Goal: Task Accomplishment & Management: Use online tool/utility

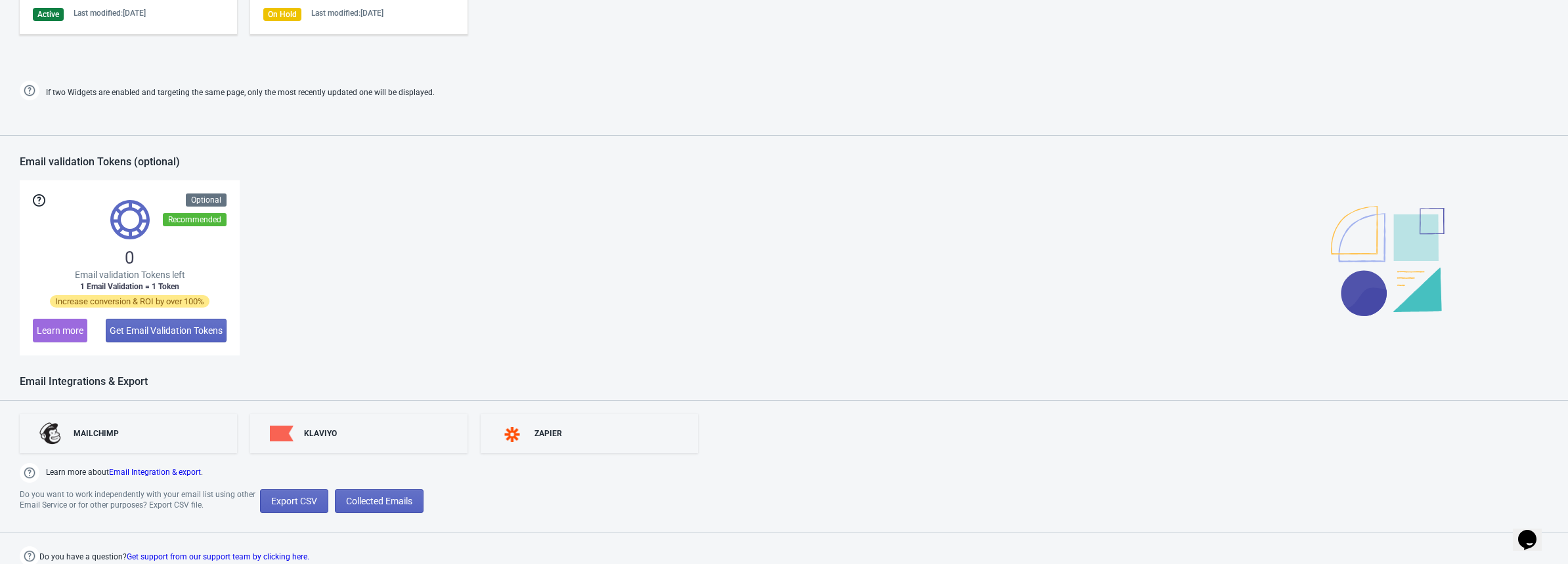
scroll to position [476, 0]
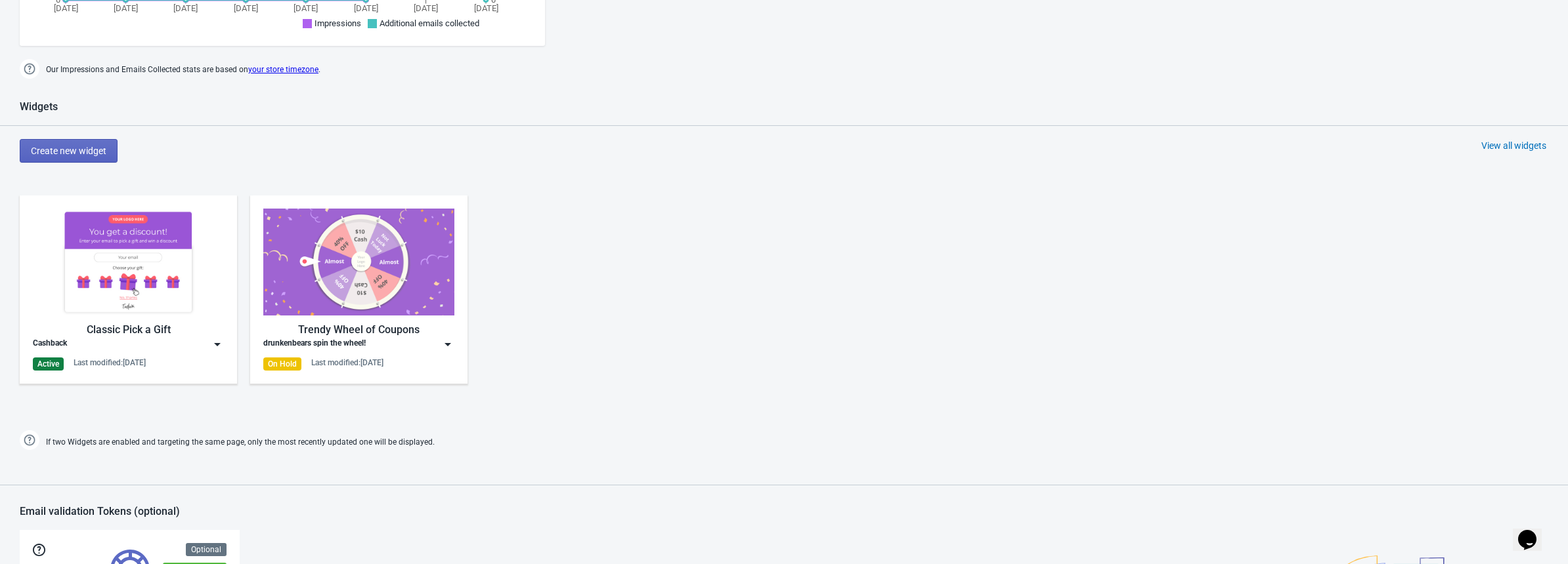
click at [162, 266] on img at bounding box center [129, 262] width 191 height 107
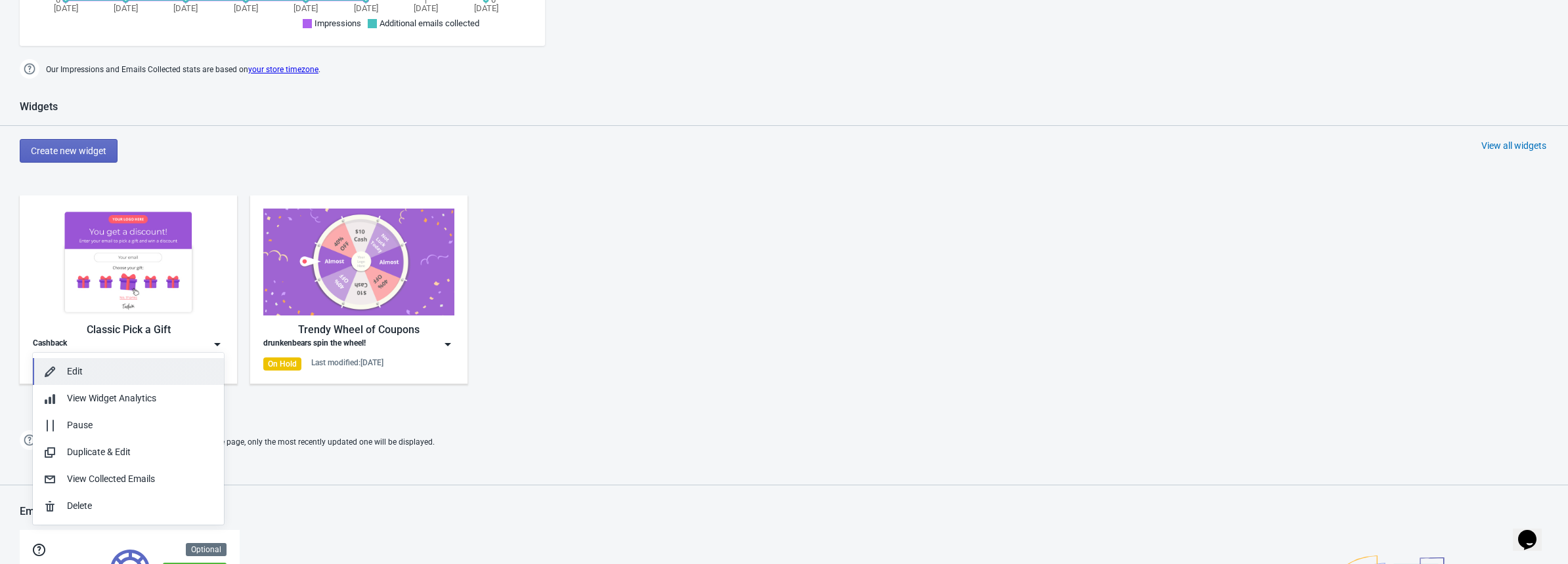
click at [123, 377] on div "Edit" at bounding box center [140, 371] width 147 height 13
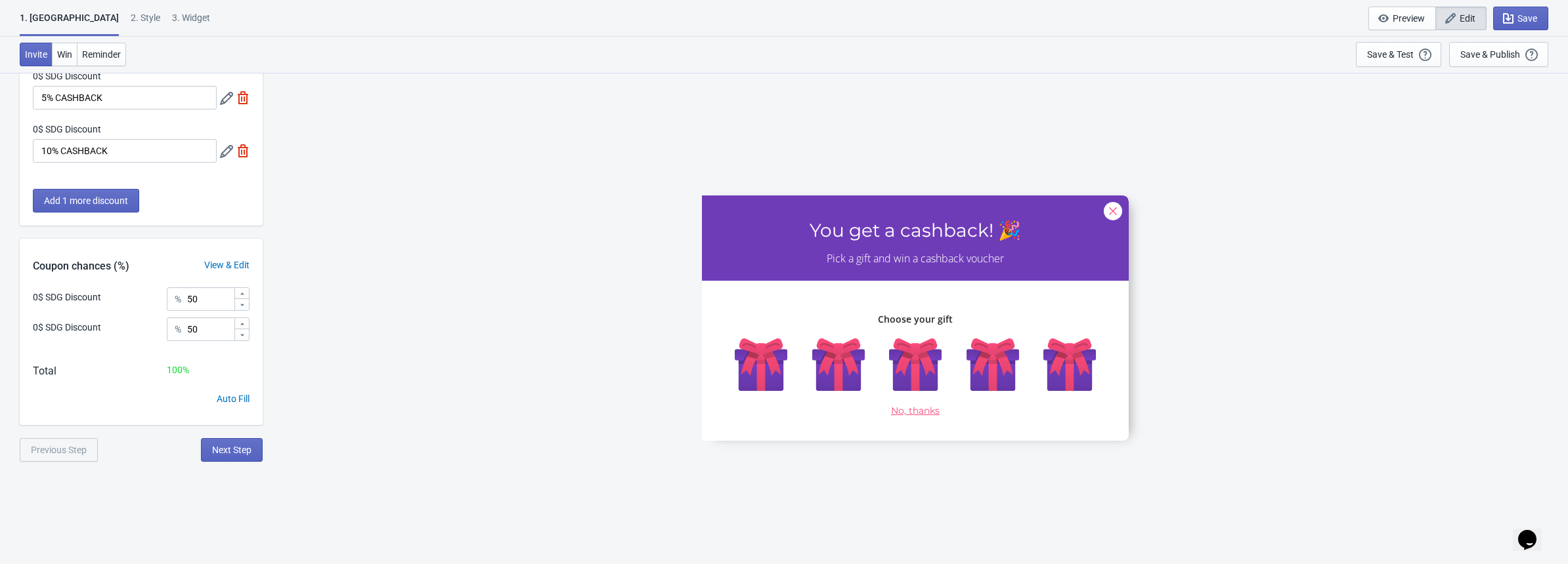
scroll to position [72, 0]
click at [70, 55] on span "Win" at bounding box center [64, 55] width 15 height 11
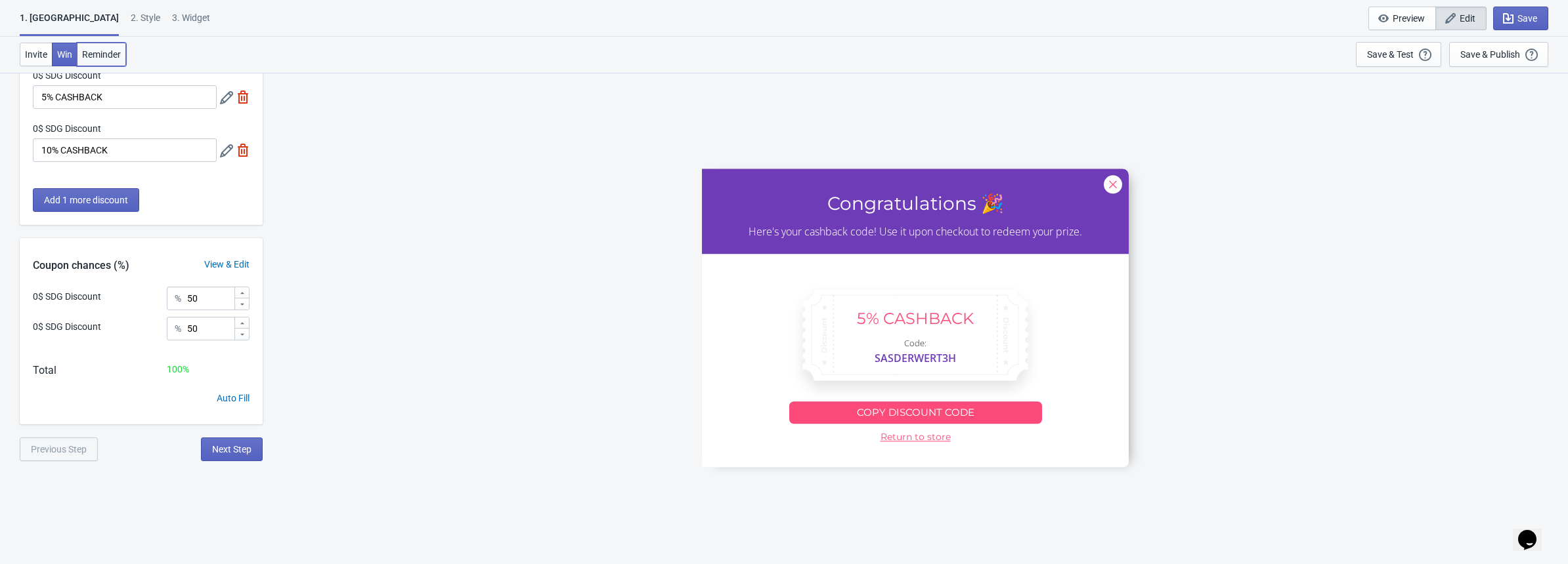
click at [97, 53] on span "Reminder" at bounding box center [101, 55] width 38 height 11
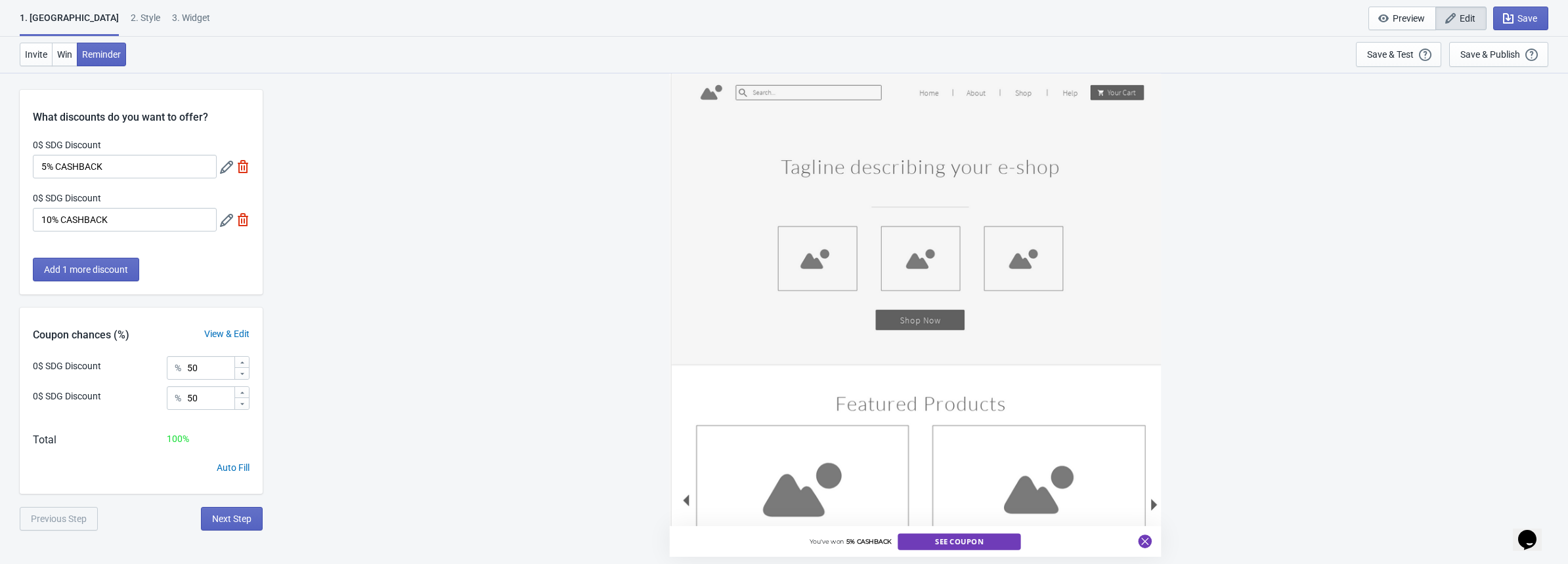
scroll to position [0, 0]
click at [131, 17] on div "2 . Style" at bounding box center [145, 22] width 30 height 23
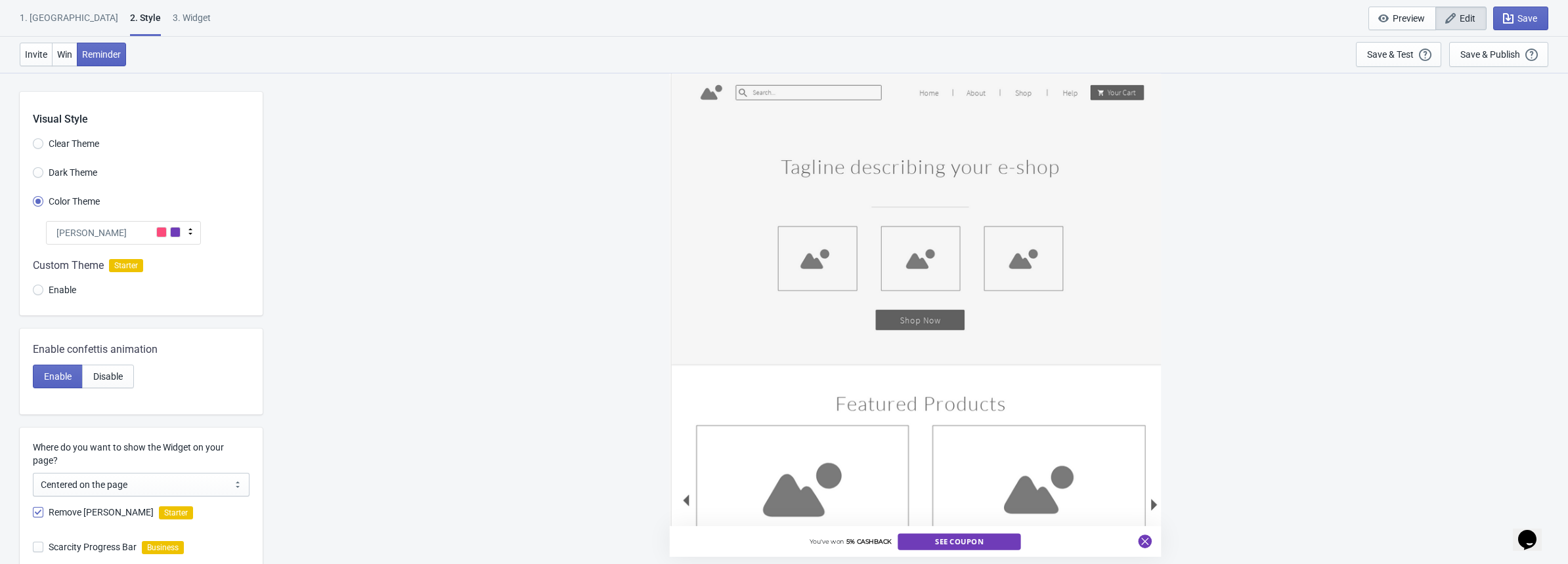
click at [173, 23] on div "3. Widget" at bounding box center [191, 22] width 38 height 23
select select "1"
select select "left"
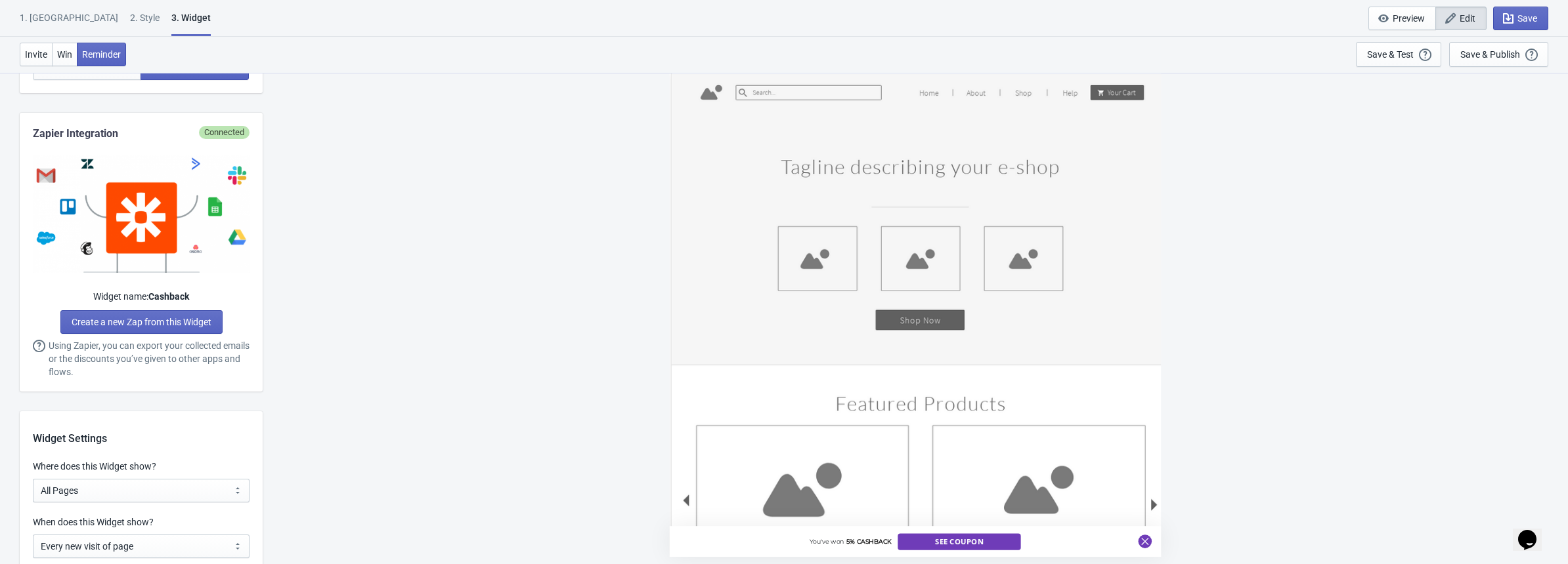
scroll to position [736, 0]
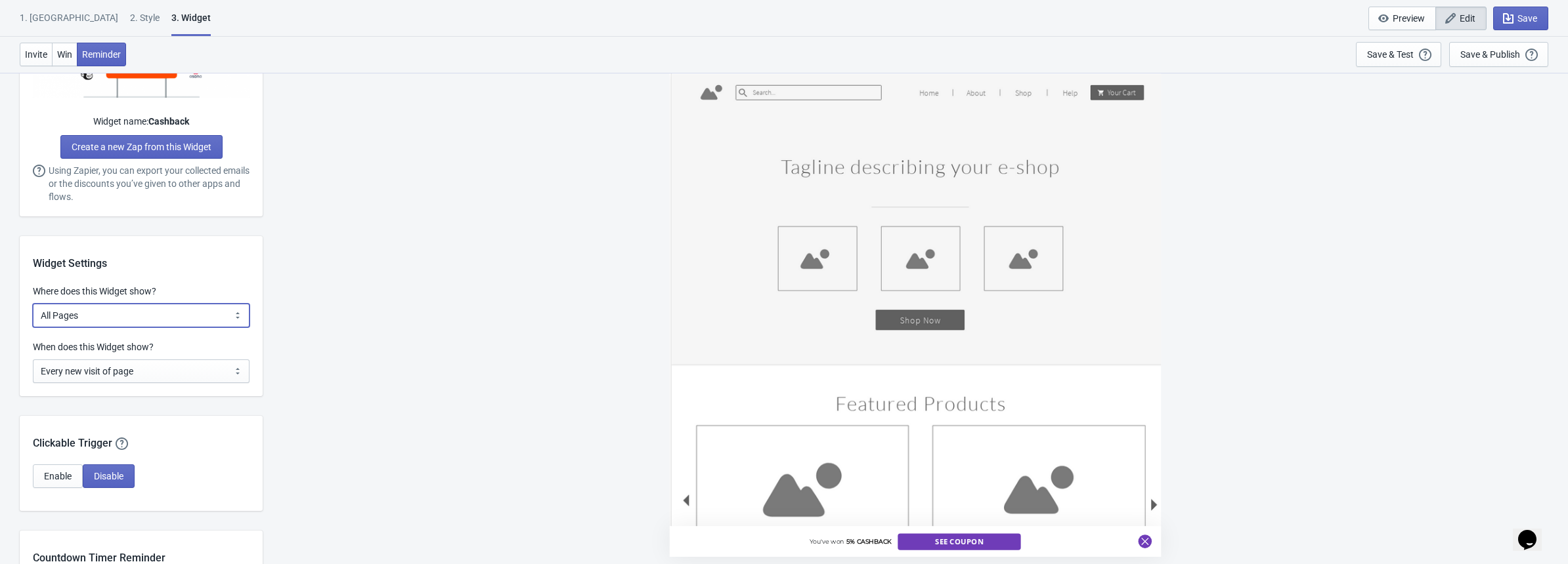
click at [162, 313] on select "All Pages All Product Pages All Blog Pages All Static Pages Specific Product(s)…" at bounding box center [141, 316] width 216 height 23
select select "homepageOnly"
click at [33, 304] on select "All Pages All Product Pages All Blog Pages All Static Pages Specific Product(s)…" at bounding box center [141, 316] width 216 height 23
click at [147, 365] on select "Every new visit of page Once every period of time Once per visitor session (Rec…" at bounding box center [141, 371] width 216 height 23
select select "once_per_user"
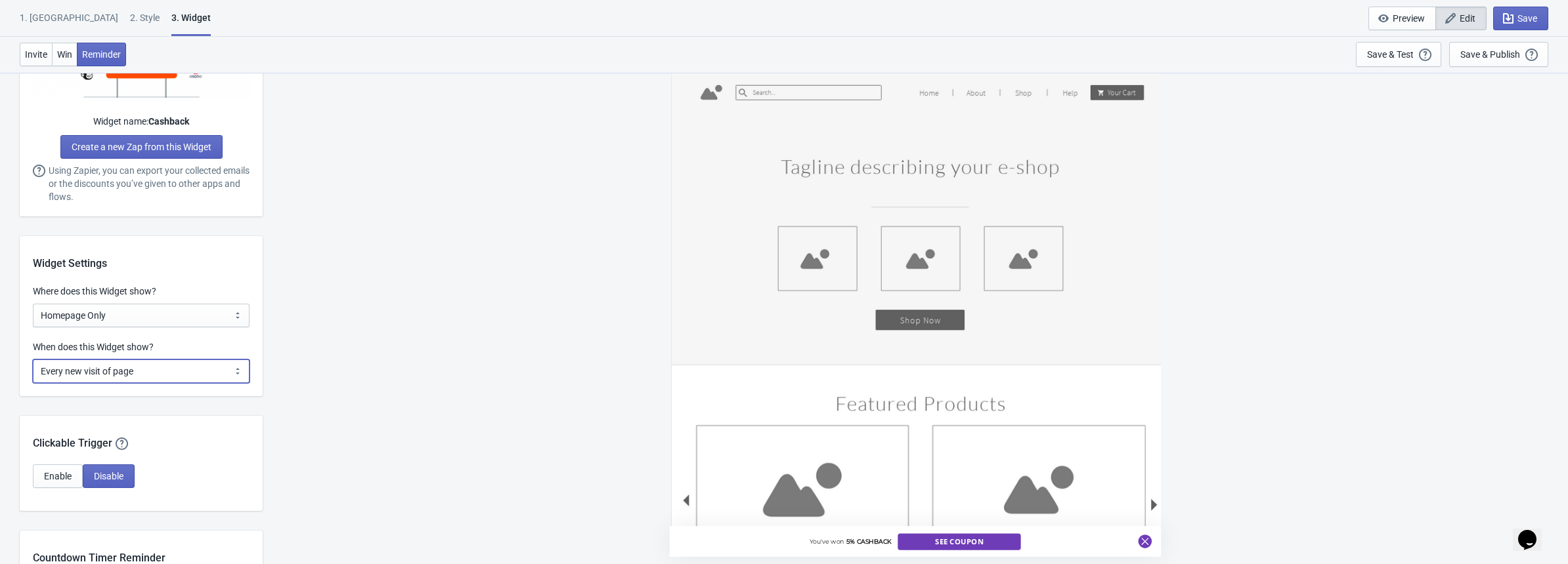
click at [33, 359] on select "Every new visit of page Once every period of time Once per visitor session (Rec…" at bounding box center [141, 371] width 216 height 23
click at [327, 365] on div "You've won 5% CASHBACK See Coupon" at bounding box center [915, 318] width 1293 height 492
click at [1522, 20] on span "Save" at bounding box center [1528, 19] width 20 height 11
